Goal: Task Accomplishment & Management: Complete application form

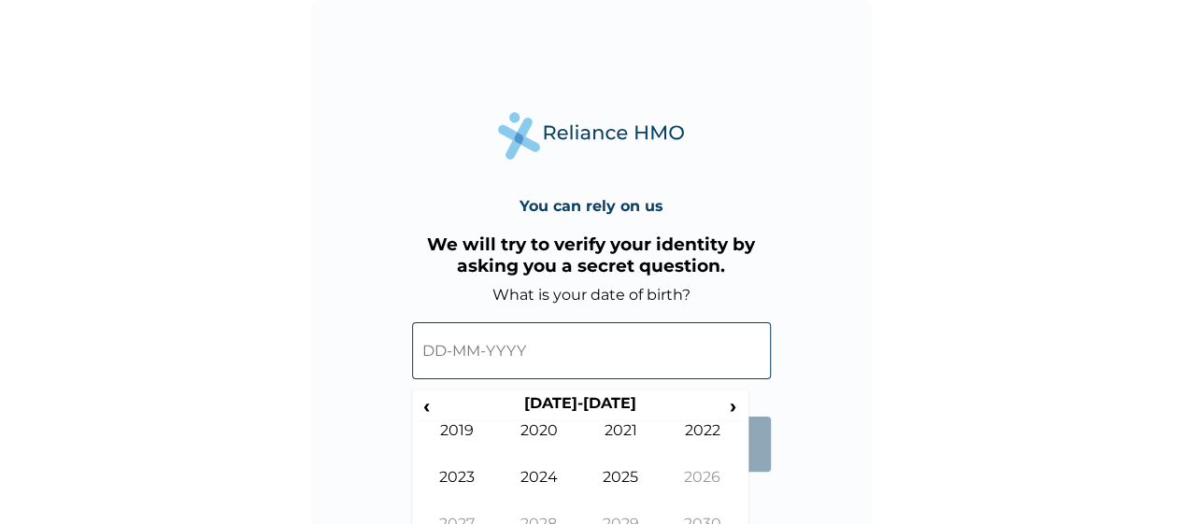
click at [447, 365] on input "text" at bounding box center [591, 350] width 359 height 57
click at [445, 349] on input "text" at bounding box center [591, 350] width 359 height 57
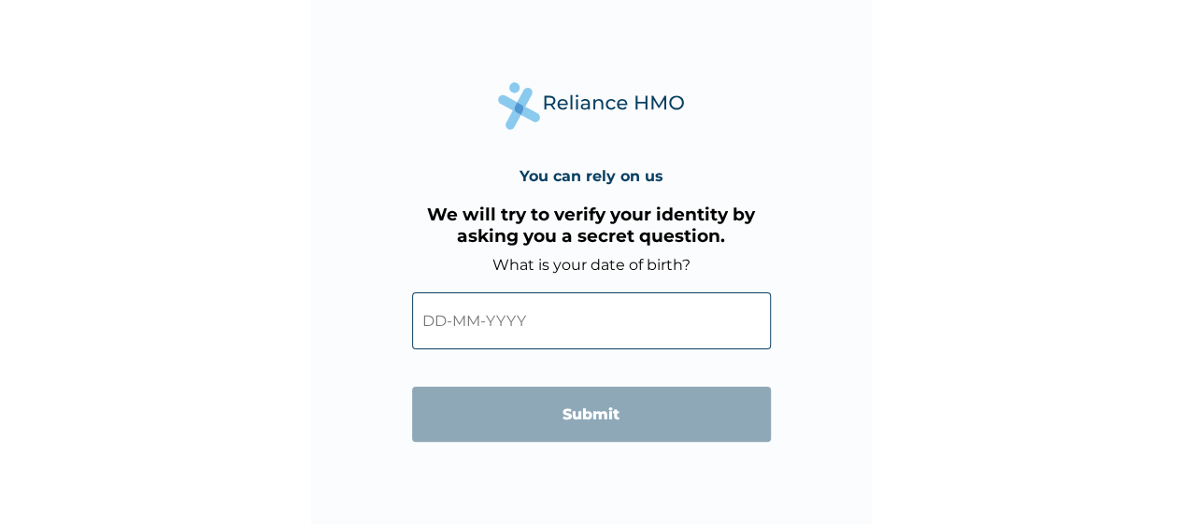
scroll to position [35, 0]
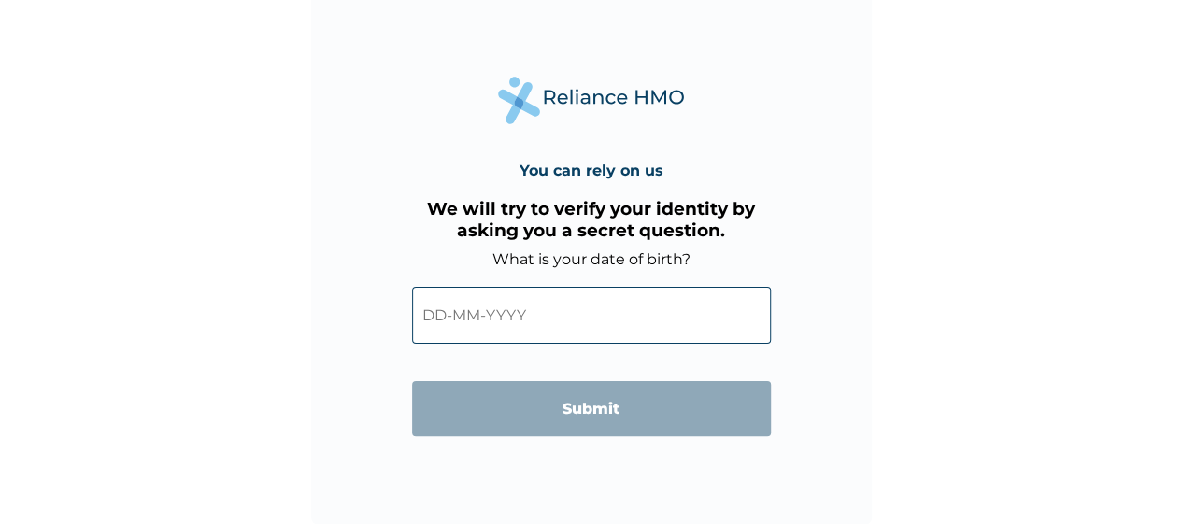
click at [445, 318] on input "text" at bounding box center [591, 315] width 359 height 57
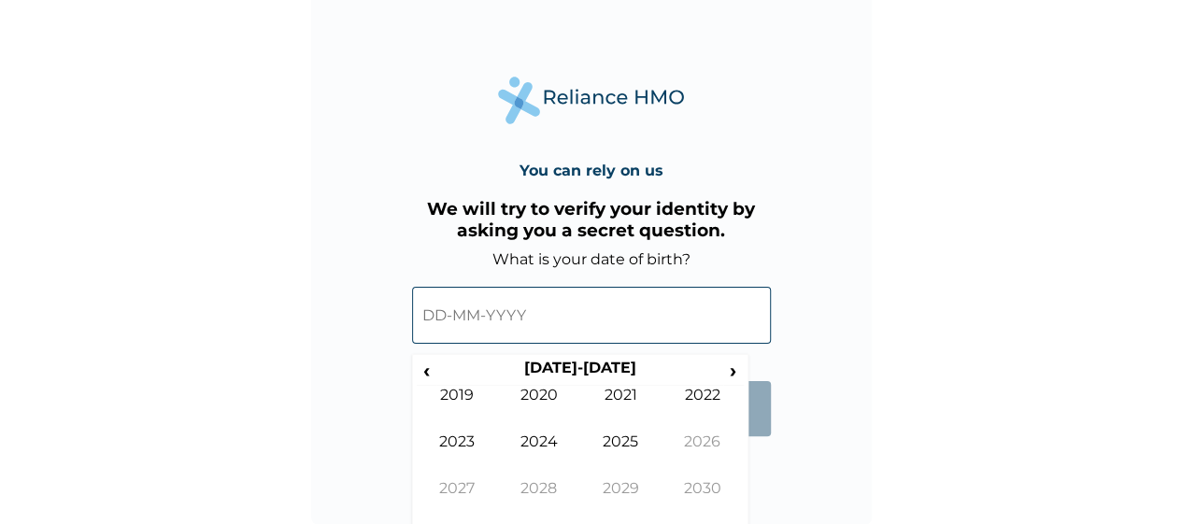
click at [511, 322] on input "text" at bounding box center [591, 315] width 359 height 57
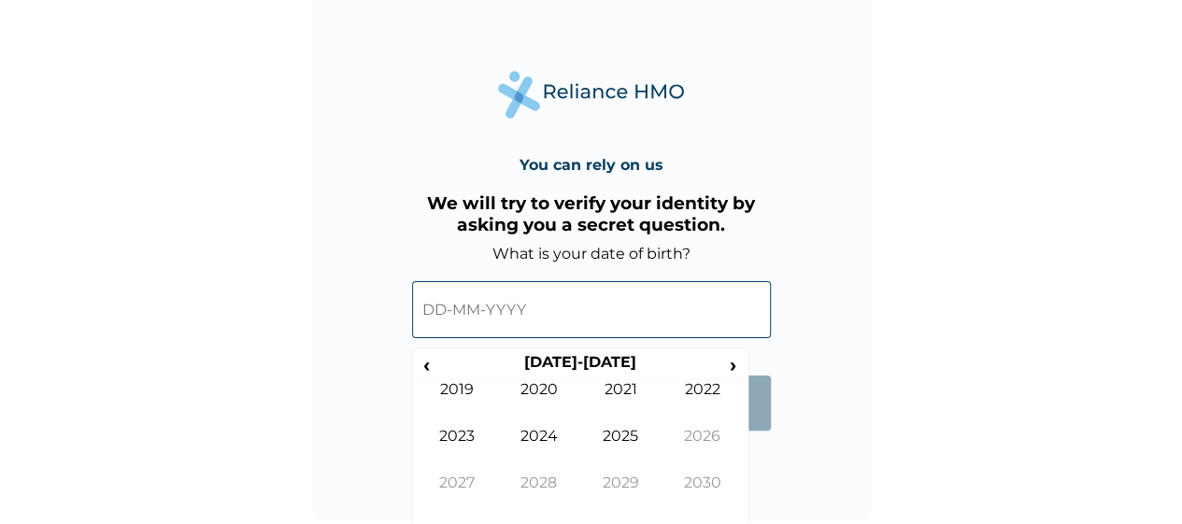
scroll to position [0, 0]
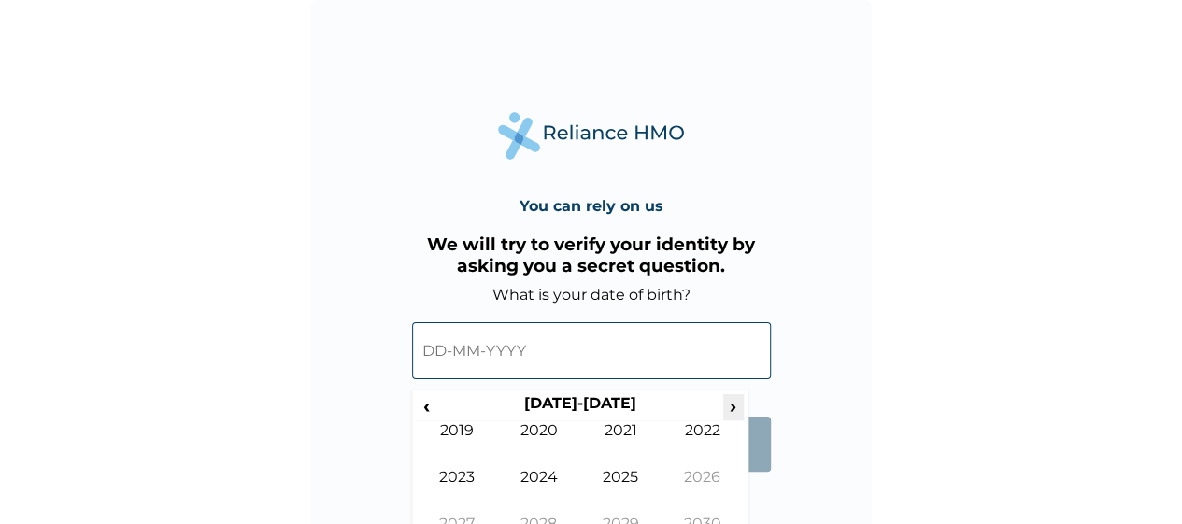
click at [738, 402] on span "›" at bounding box center [733, 405] width 21 height 23
click at [421, 415] on span "‹" at bounding box center [427, 405] width 20 height 23
click at [426, 405] on span "‹" at bounding box center [427, 405] width 20 height 23
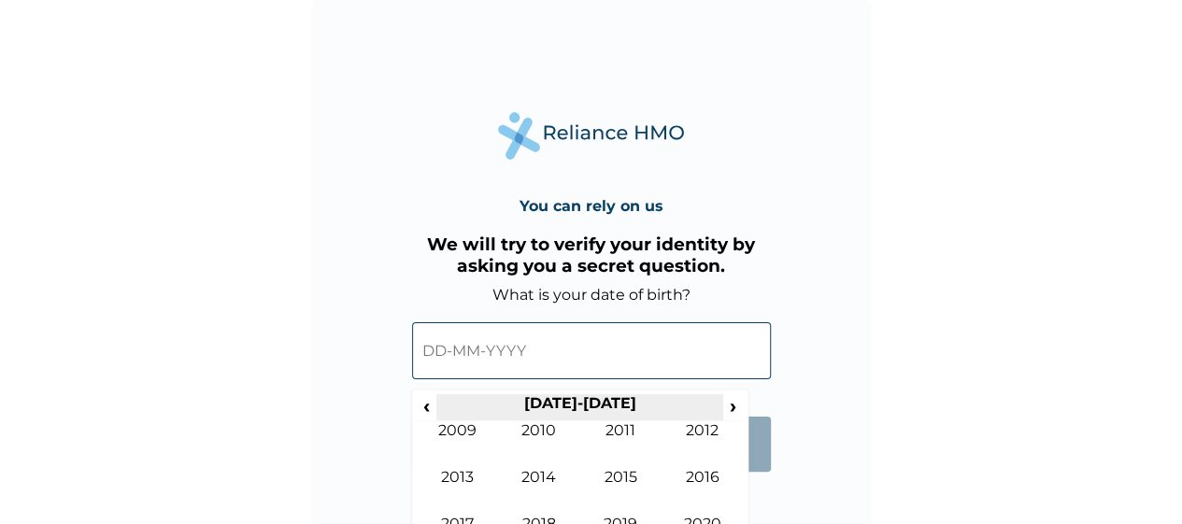
click at [441, 405] on th "[DATE]-[DATE]" at bounding box center [579, 407] width 287 height 26
click at [426, 405] on span "‹" at bounding box center [427, 405] width 20 height 23
click at [426, 409] on span "‹" at bounding box center [427, 405] width 20 height 23
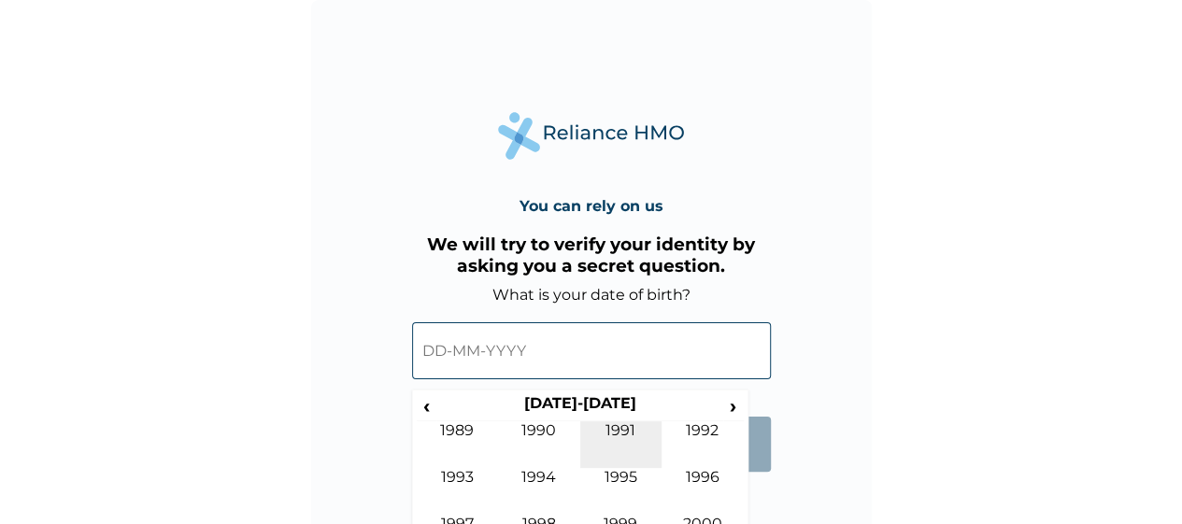
click at [620, 440] on td "1991" at bounding box center [621, 444] width 82 height 47
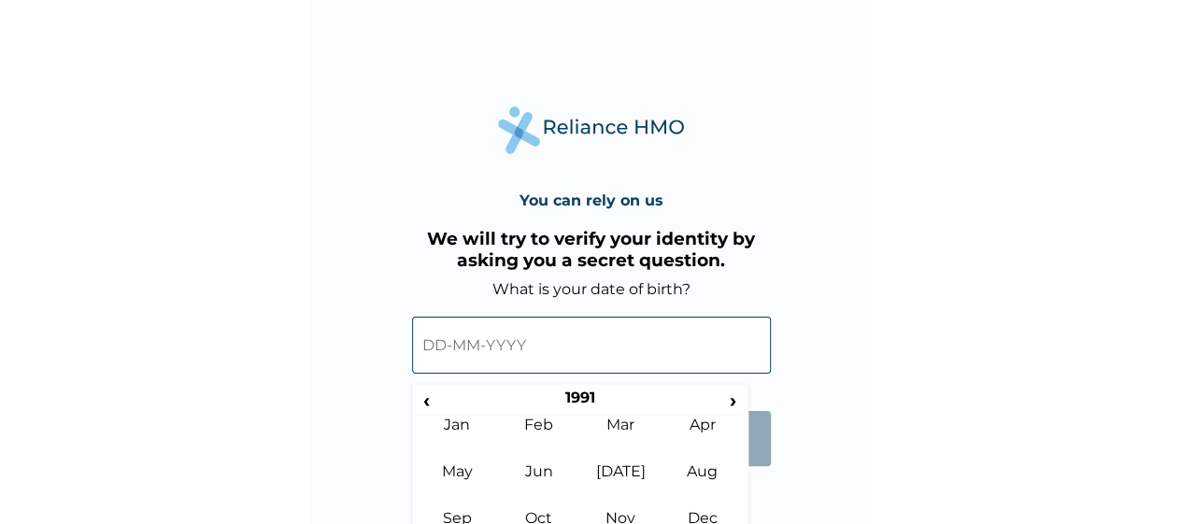
scroll to position [41, 0]
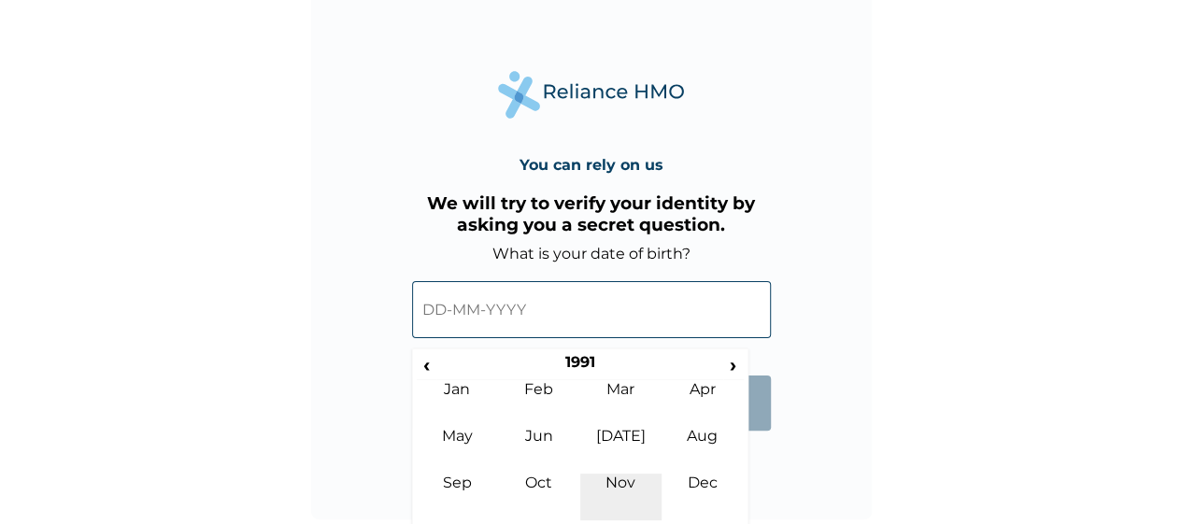
click at [619, 491] on td "Nov" at bounding box center [621, 497] width 82 height 47
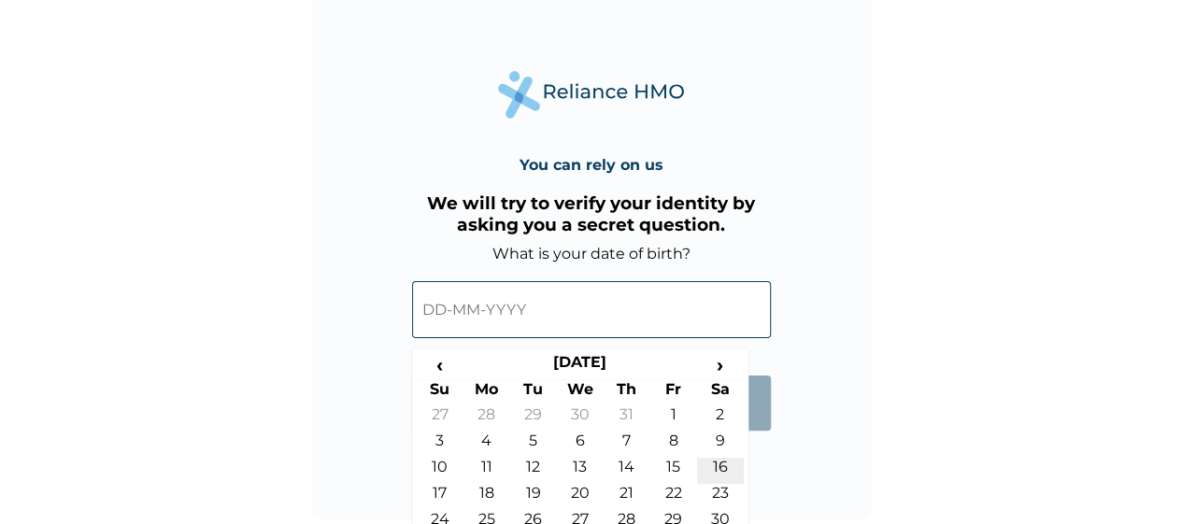
click at [725, 472] on td "16" at bounding box center [720, 471] width 47 height 26
type input "[DATE]"
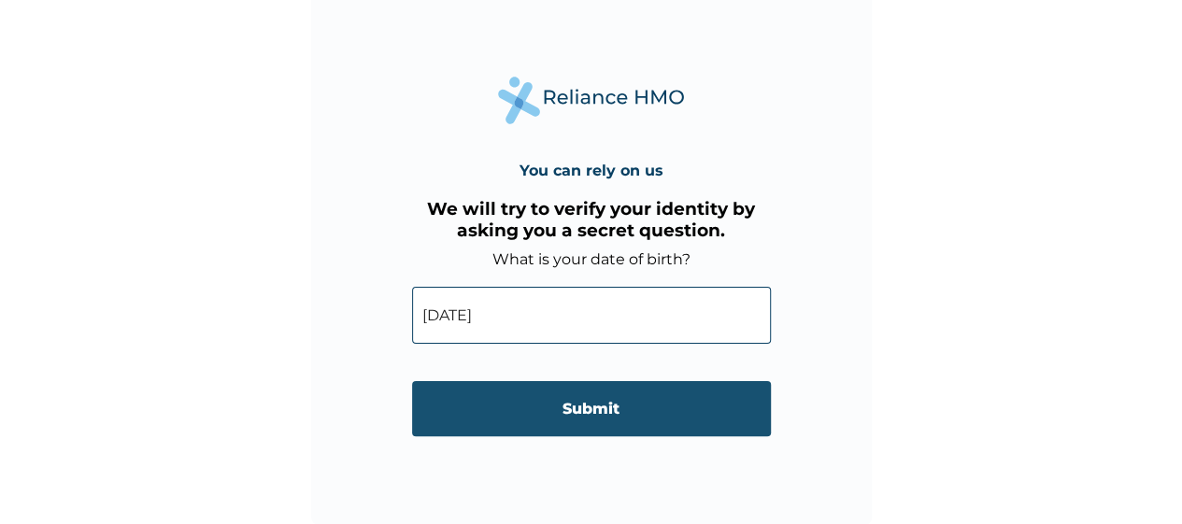
click at [716, 401] on input "Submit" at bounding box center [591, 408] width 359 height 55
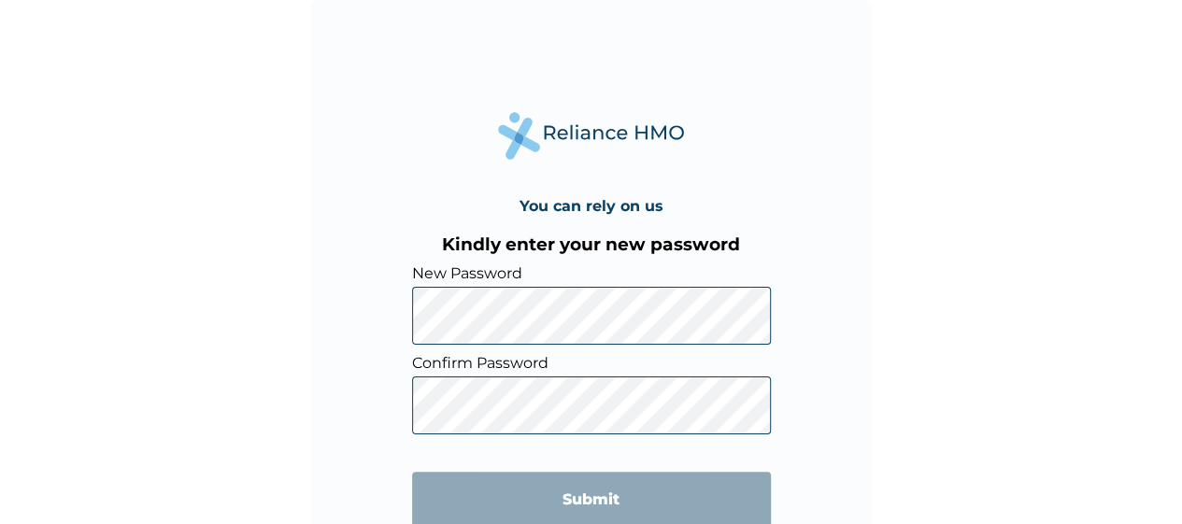
scroll to position [35, 0]
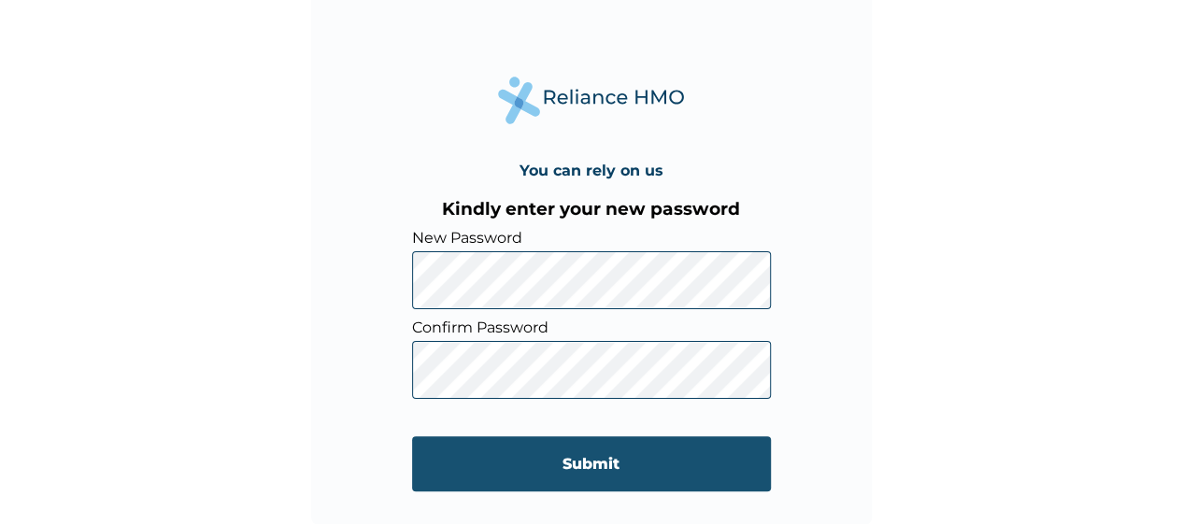
click at [503, 464] on input "Submit" at bounding box center [591, 463] width 359 height 55
